Goal: Information Seeking & Learning: Learn about a topic

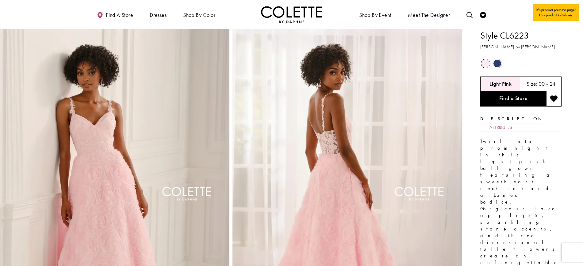
click at [512, 123] on link "Attributes" at bounding box center [500, 127] width 23 height 9
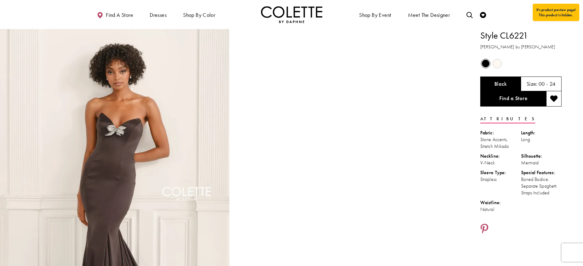
scroll to position [1, 0]
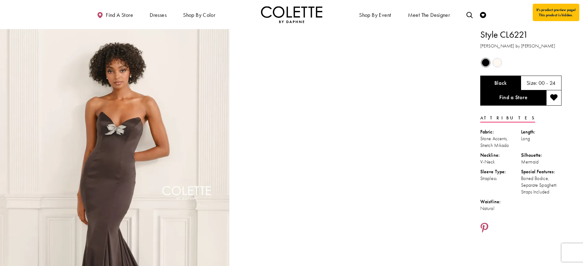
click at [498, 62] on span "Product color controls state depends on size chosen" at bounding box center [497, 63] width 8 height 8
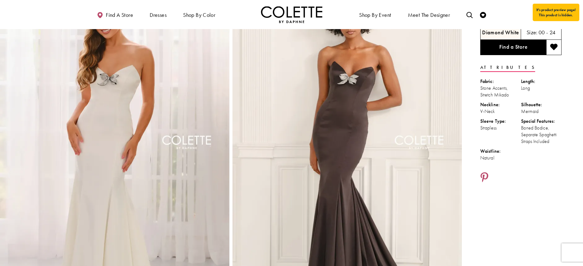
scroll to position [45, 0]
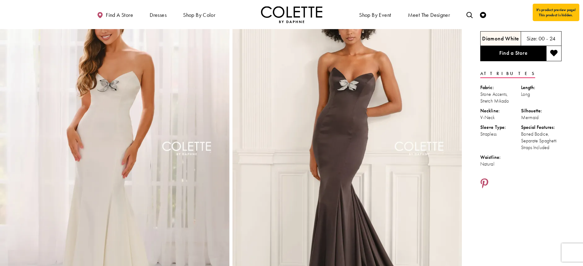
click at [139, 81] on img "Full size Style CL6221 Colette by Daphne #3 Diamond White frontface vertical pi…" at bounding box center [114, 156] width 229 height 344
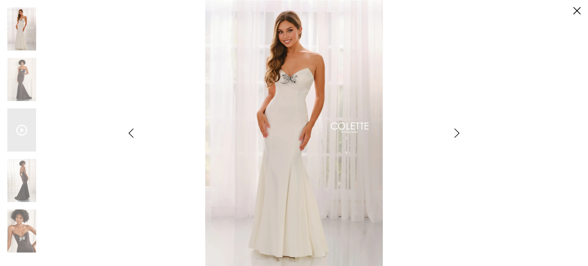
click at [307, 72] on img "Scroll List" at bounding box center [294, 133] width 311 height 266
click at [582, 10] on div "Pause autoplay Previous Slide Next Slide 0 1 2 3 4 Pause autoplay" at bounding box center [294, 133] width 588 height 266
click at [579, 9] on link "Close" at bounding box center [577, 10] width 7 height 7
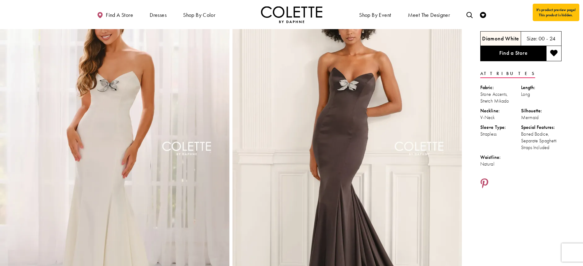
drag, startPoint x: 549, startPoint y: 150, endPoint x: 482, endPoint y: 101, distance: 83.5
drag, startPoint x: 482, startPoint y: 101, endPoint x: 554, endPoint y: 148, distance: 85.9
click at [554, 148] on div "Boned Bodice, Separate Spaghetti Straps Included" at bounding box center [541, 141] width 41 height 20
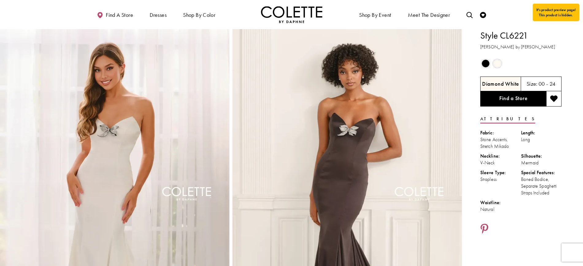
drag, startPoint x: 554, startPoint y: 148, endPoint x: 492, endPoint y: 111, distance: 71.8
copy div "Attributes Fabric: Stone Accents, Stretch Mikado Length: Long Neckline: V-Neck …"
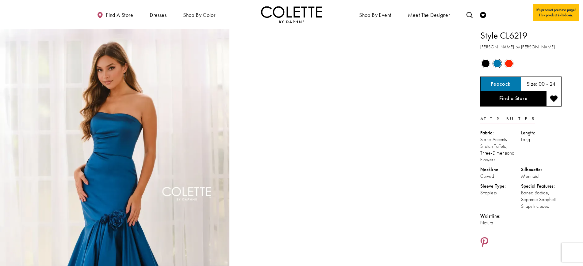
drag, startPoint x: 555, startPoint y: 206, endPoint x: 475, endPoint y: 35, distance: 188.5
copy div "Style CL6219 Colette by Daphne Out of Stock Out of Stock Out of Stock Peacock S…"
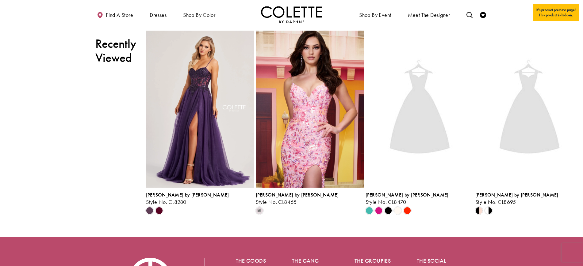
scroll to position [1060, 0]
click at [411, 168] on img "Visit Colette by Daphne Style No. CL8470 Page" at bounding box center [419, 108] width 108 height 157
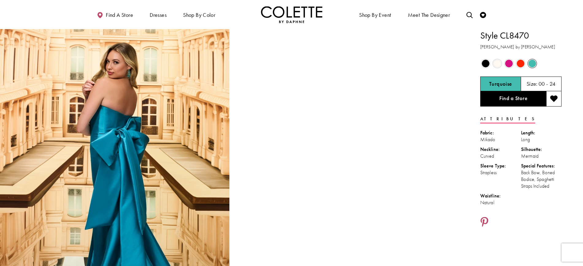
click at [497, 63] on span "Product color controls state depends on size chosen" at bounding box center [497, 64] width 8 height 8
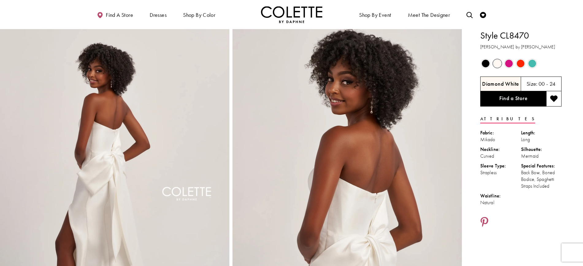
click at [512, 63] on span "Product color controls state depends on size chosen" at bounding box center [509, 64] width 8 height 8
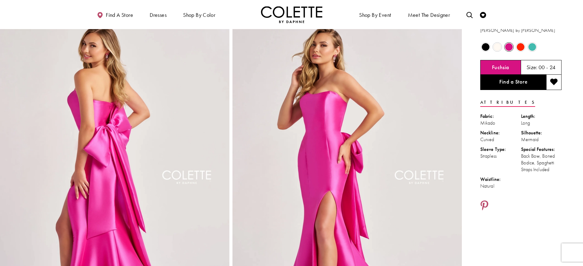
scroll to position [17, 0]
click at [531, 43] on span "Product color controls state depends on size chosen" at bounding box center [532, 47] width 8 height 8
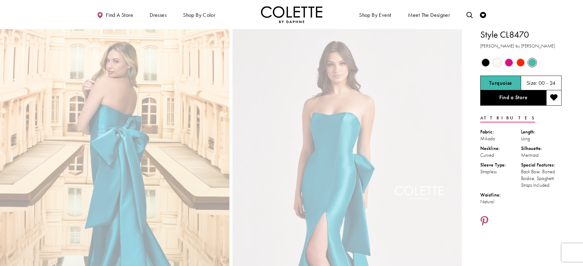
scroll to position [0, 0]
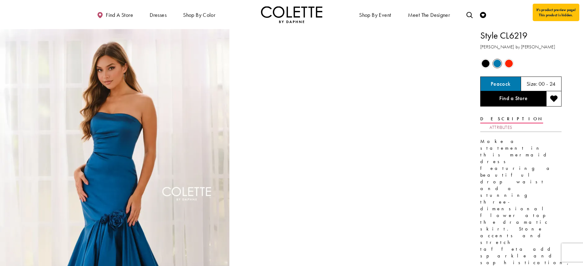
click at [512, 123] on link "Attributes" at bounding box center [500, 127] width 23 height 9
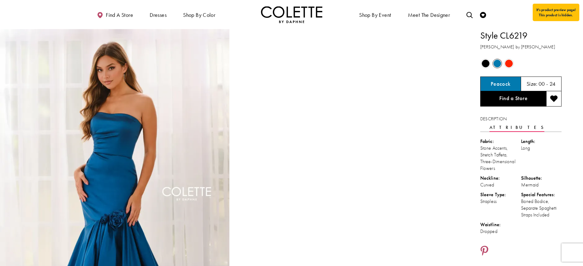
click at [352, 127] on video "Style CL6219 Colette by Daphne #1 autoplay loop mute video" at bounding box center [346, 86] width 229 height 115
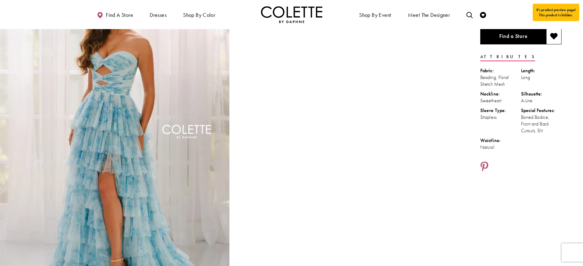
scroll to position [2, 0]
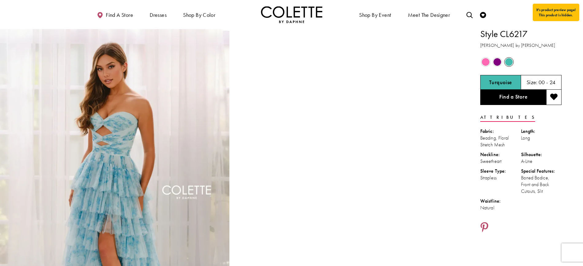
drag, startPoint x: 558, startPoint y: 192, endPoint x: 480, endPoint y: 116, distance: 109.7
click at [480, 116] on div "Attributes Fabric: Beading, Floral Stretch Mesh Length: Long Neckline: Sweethea…" at bounding box center [520, 164] width 81 height 102
copy div "Attributes Fabric: Beading, Floral Stretch Mesh Length: Long Neckline: Sweethea…"
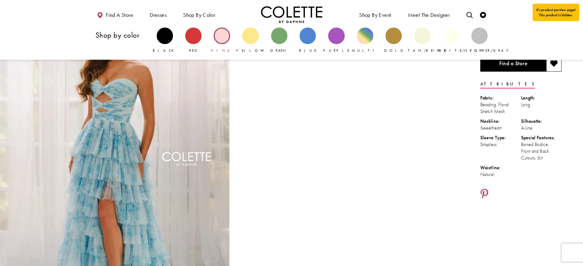
scroll to position [0, 0]
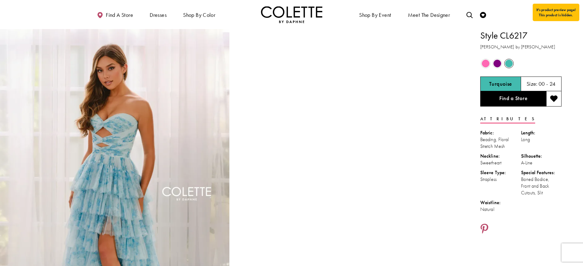
click at [525, 204] on ul "Fabric: Beading, Floral Stretch Mesh Length: Long Neckline: Sweetheart Silhouet…" at bounding box center [520, 173] width 81 height 86
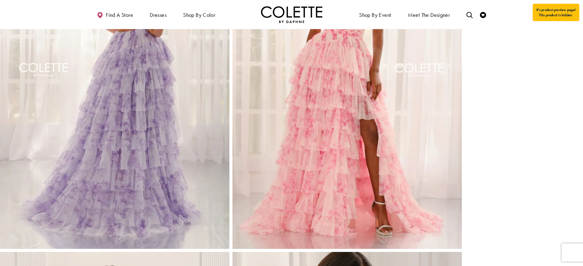
scroll to position [470, 0]
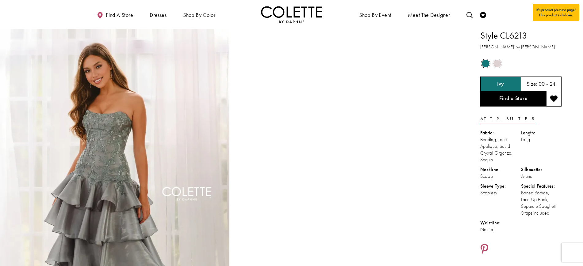
drag, startPoint x: 554, startPoint y: 173, endPoint x: 482, endPoint y: 37, distance: 153.6
copy div "Style CL6213 [PERSON_NAME] by [PERSON_NAME] Out of Stock Out of Stock Ivy Size:…"
click at [559, 152] on li "Length: Long" at bounding box center [541, 147] width 41 height 34
click at [555, 145] on li "Length: Long" at bounding box center [541, 147] width 41 height 34
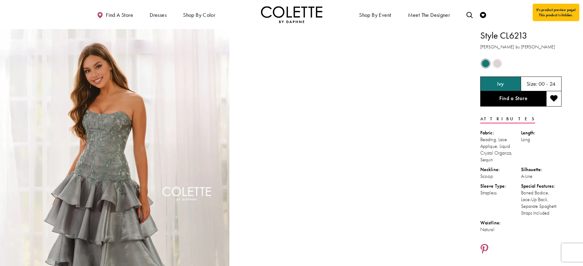
scroll to position [233, 0]
